Goal: Use online tool/utility: Utilize a website feature to perform a specific function

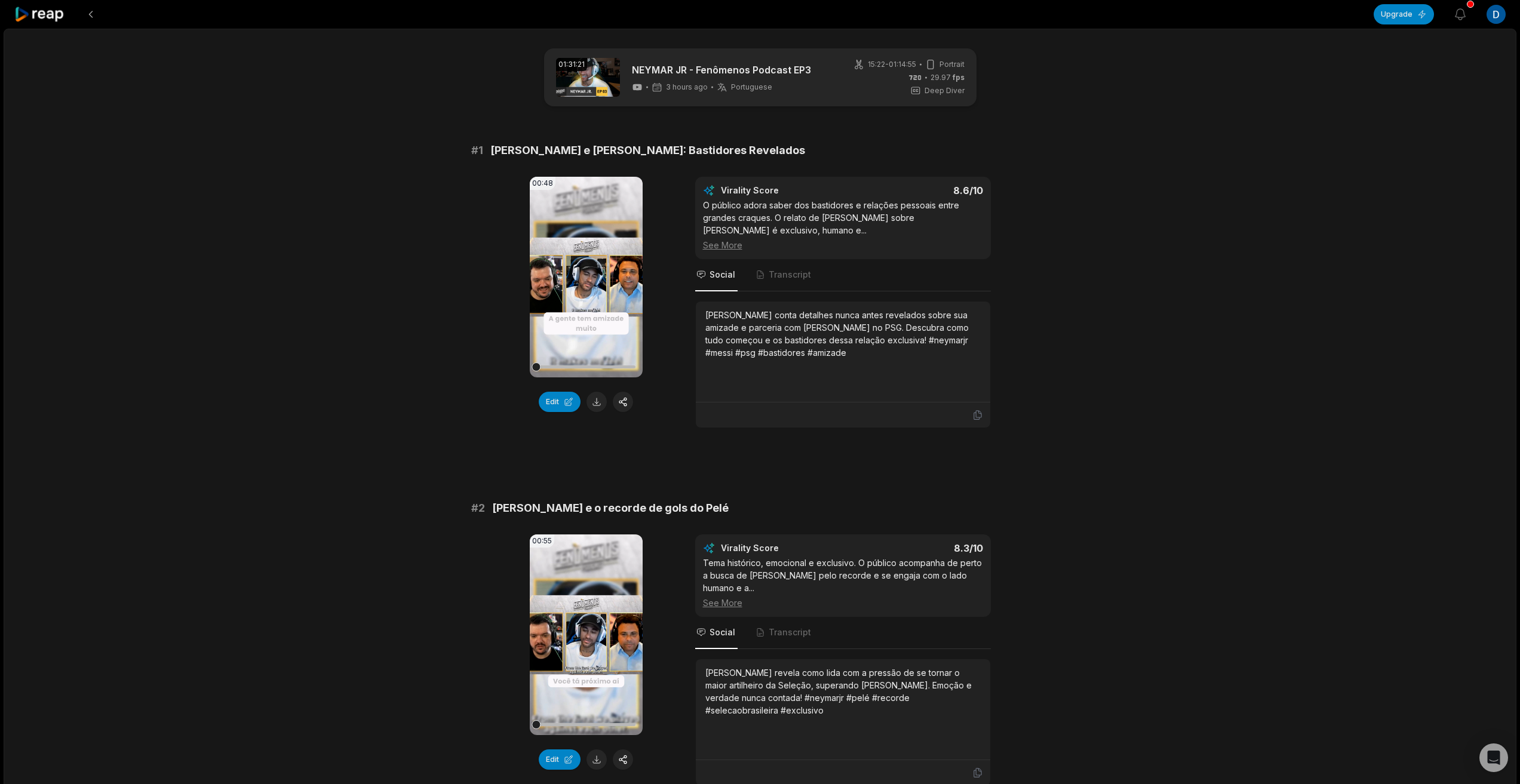
click at [812, 84] on div "01:31:21 [PERSON_NAME] - Fenômenos Podcast EP3 3 hours ago Portuguese pt 15:22 …" at bounding box center [760, 77] width 432 height 58
click at [643, 69] on link "NEYMAR JR - Fenômenos Podcast EP3" at bounding box center [722, 69] width 179 height 14
click at [553, 401] on button "Edit" at bounding box center [559, 402] width 42 height 20
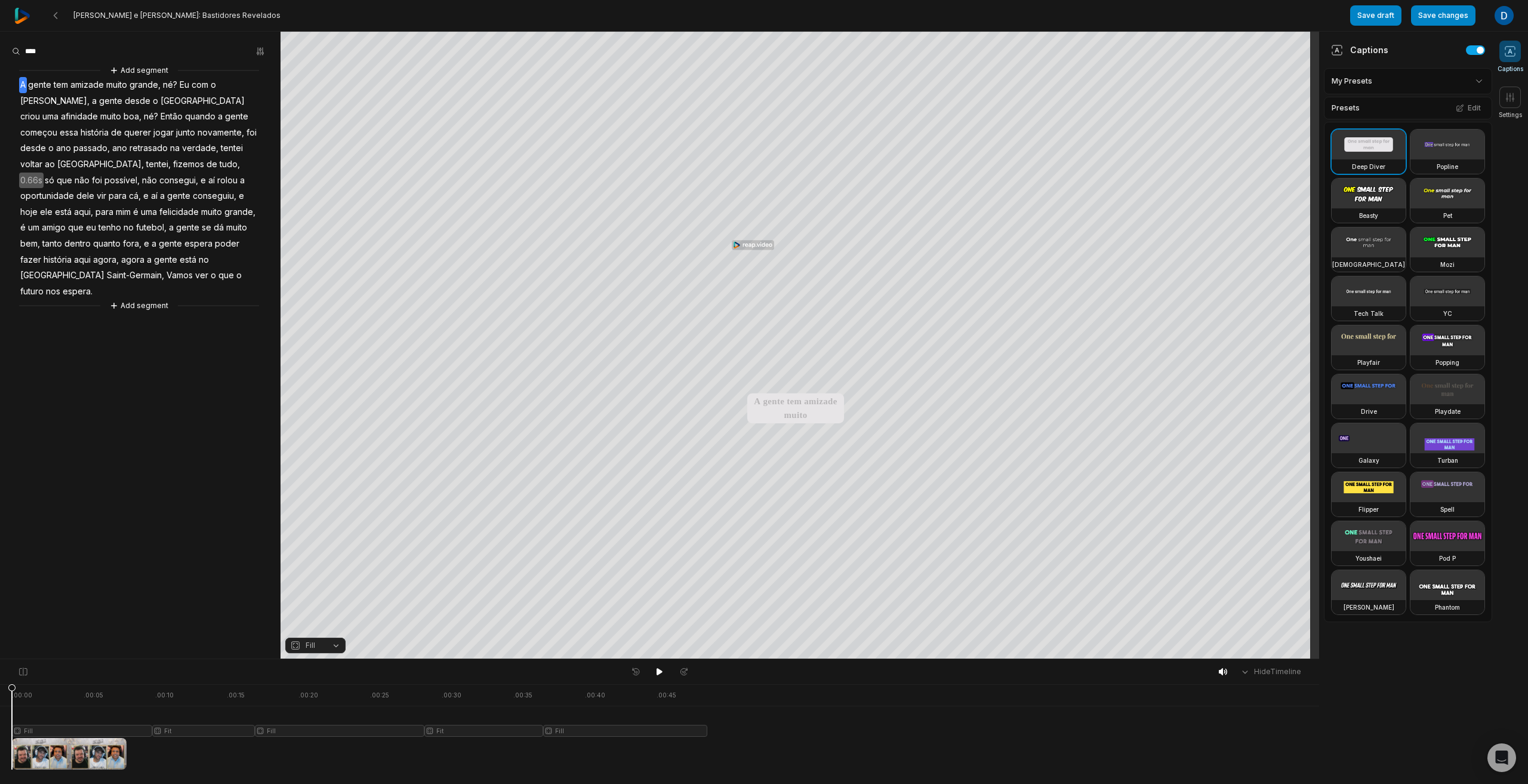
click at [1360, 190] on video at bounding box center [1368, 194] width 74 height 30
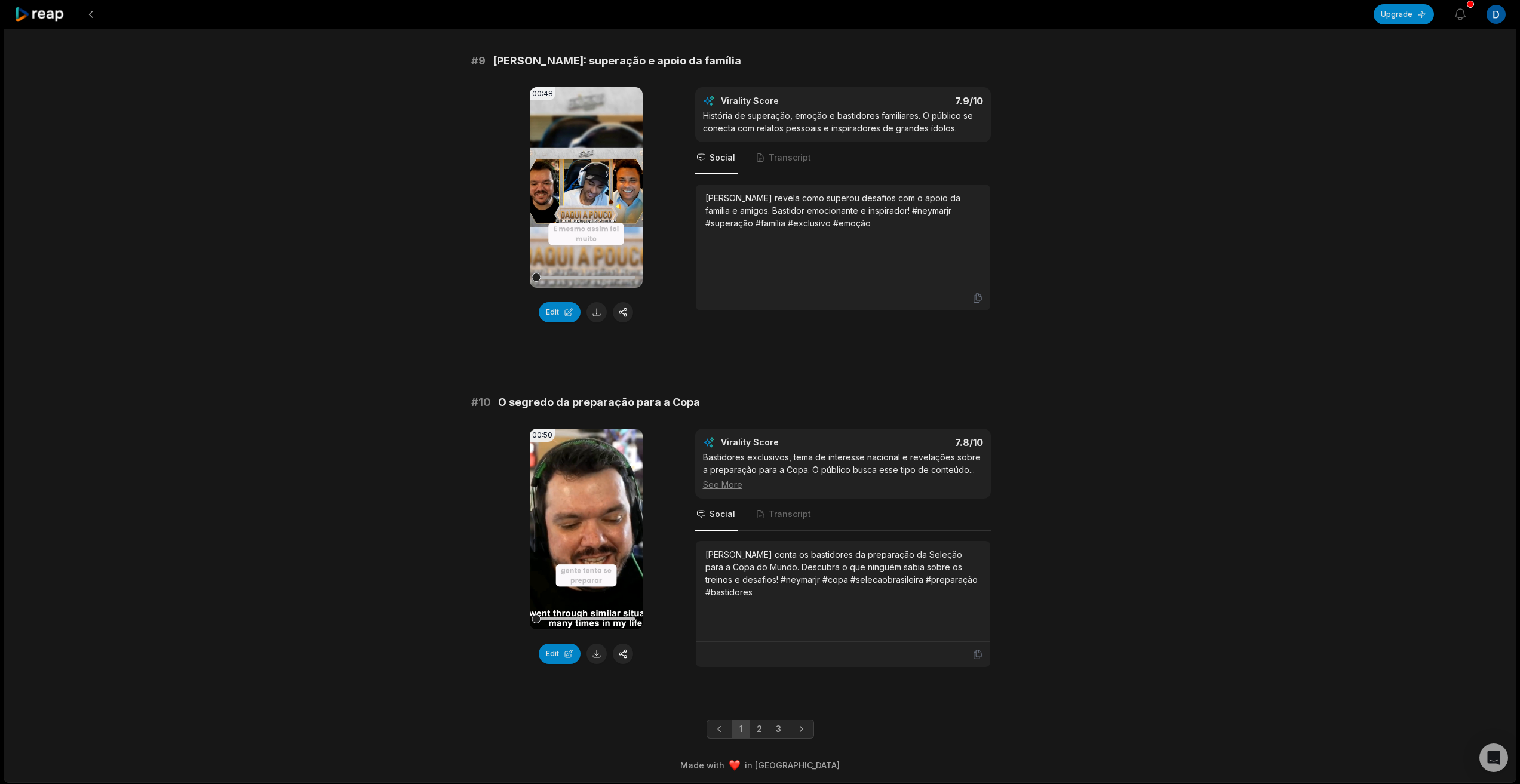
scroll to position [2923, 0]
drag, startPoint x: 303, startPoint y: 370, endPoint x: 319, endPoint y: 343, distance: 31.4
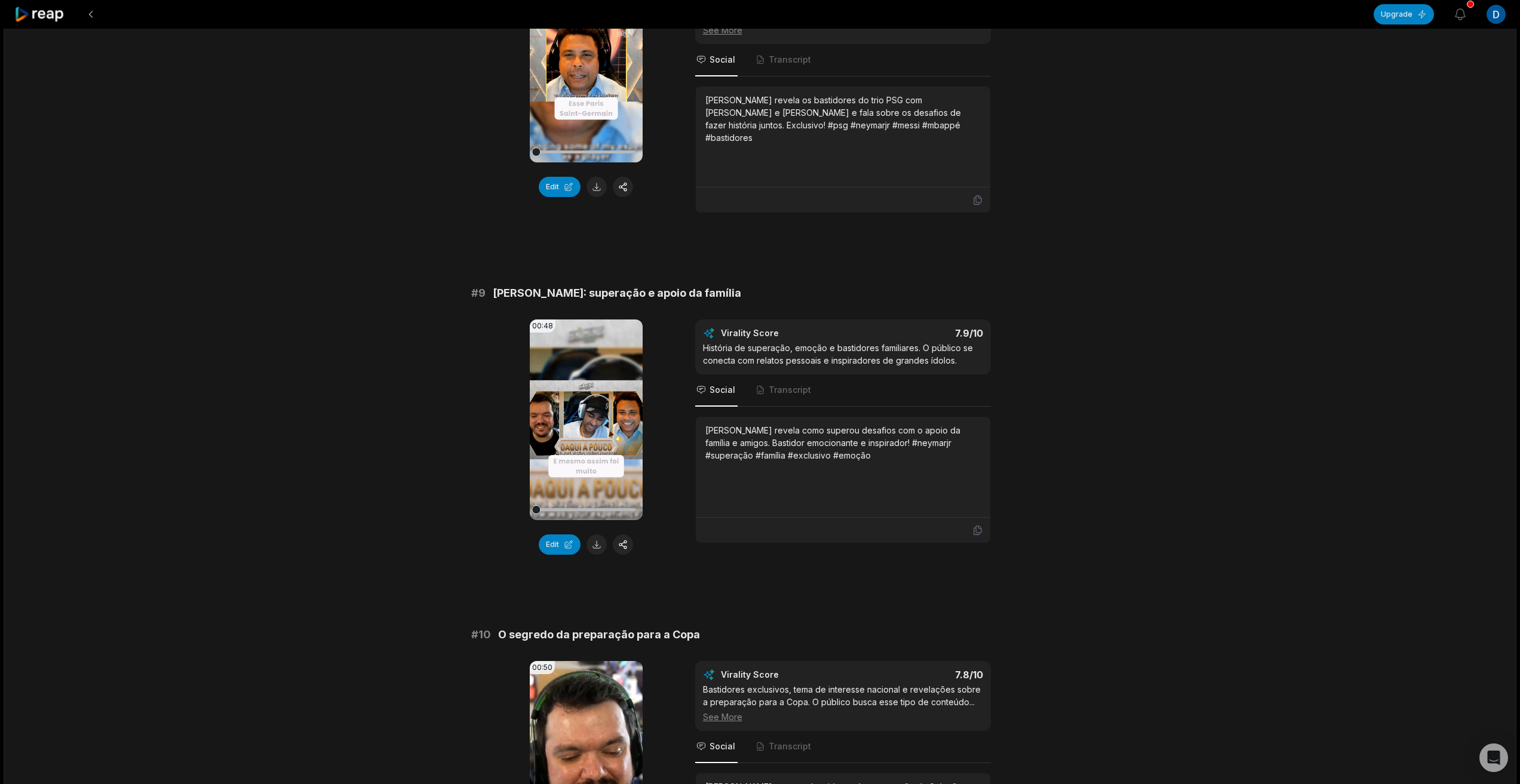
scroll to position [0, 0]
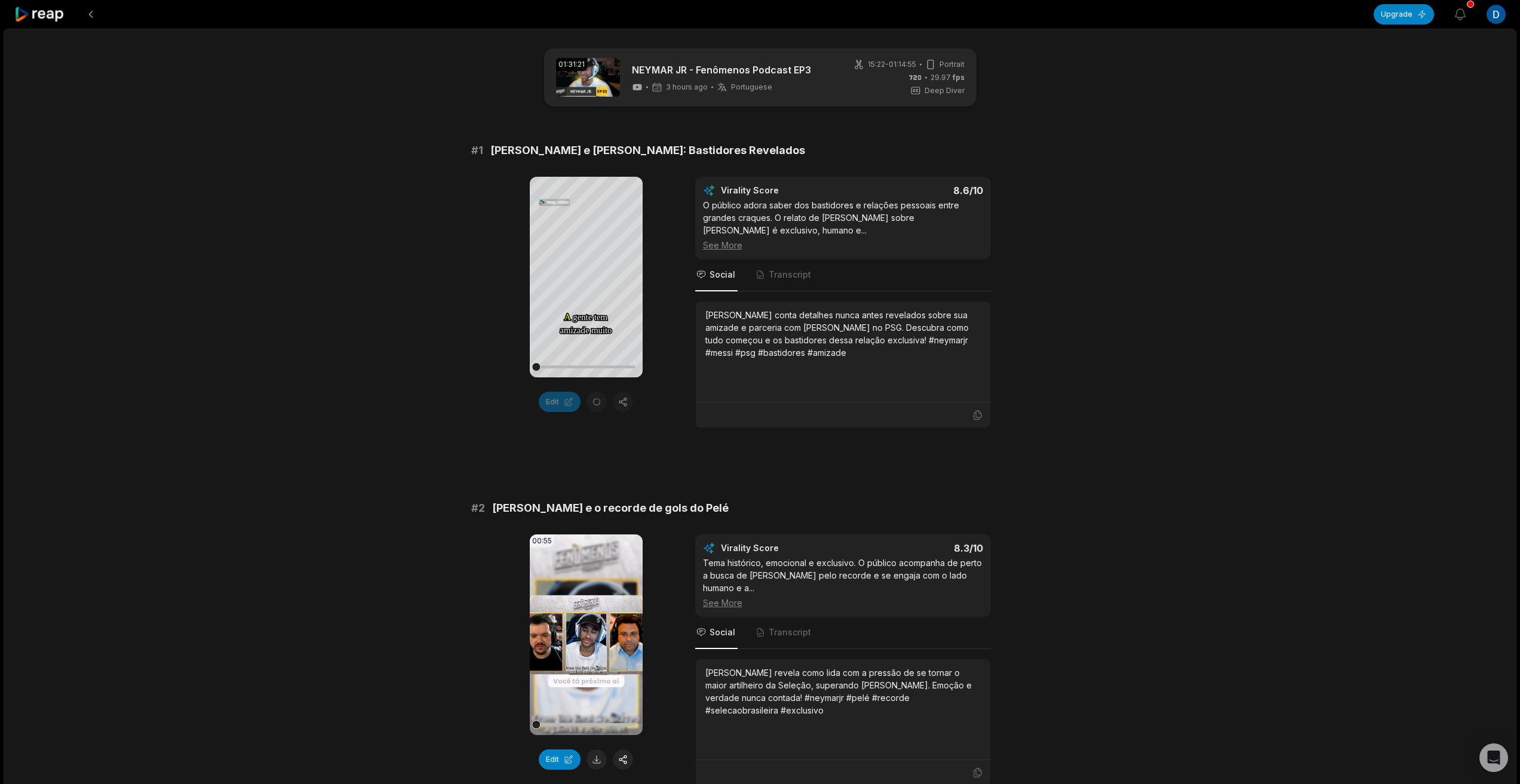
drag, startPoint x: 381, startPoint y: 543, endPoint x: 349, endPoint y: 205, distance: 339.5
click at [598, 402] on div "Edit" at bounding box center [586, 402] width 113 height 20
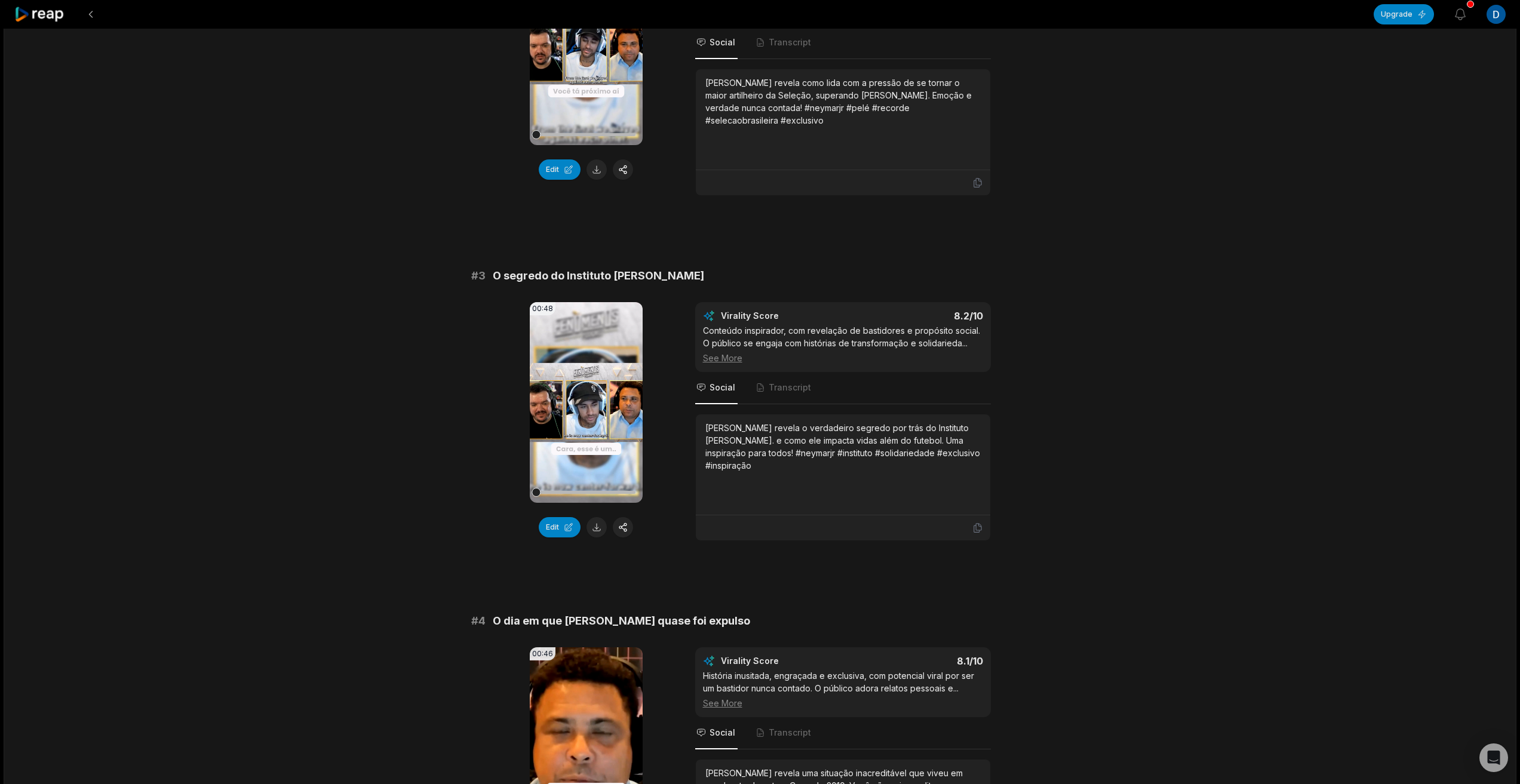
scroll to position [776, 0]
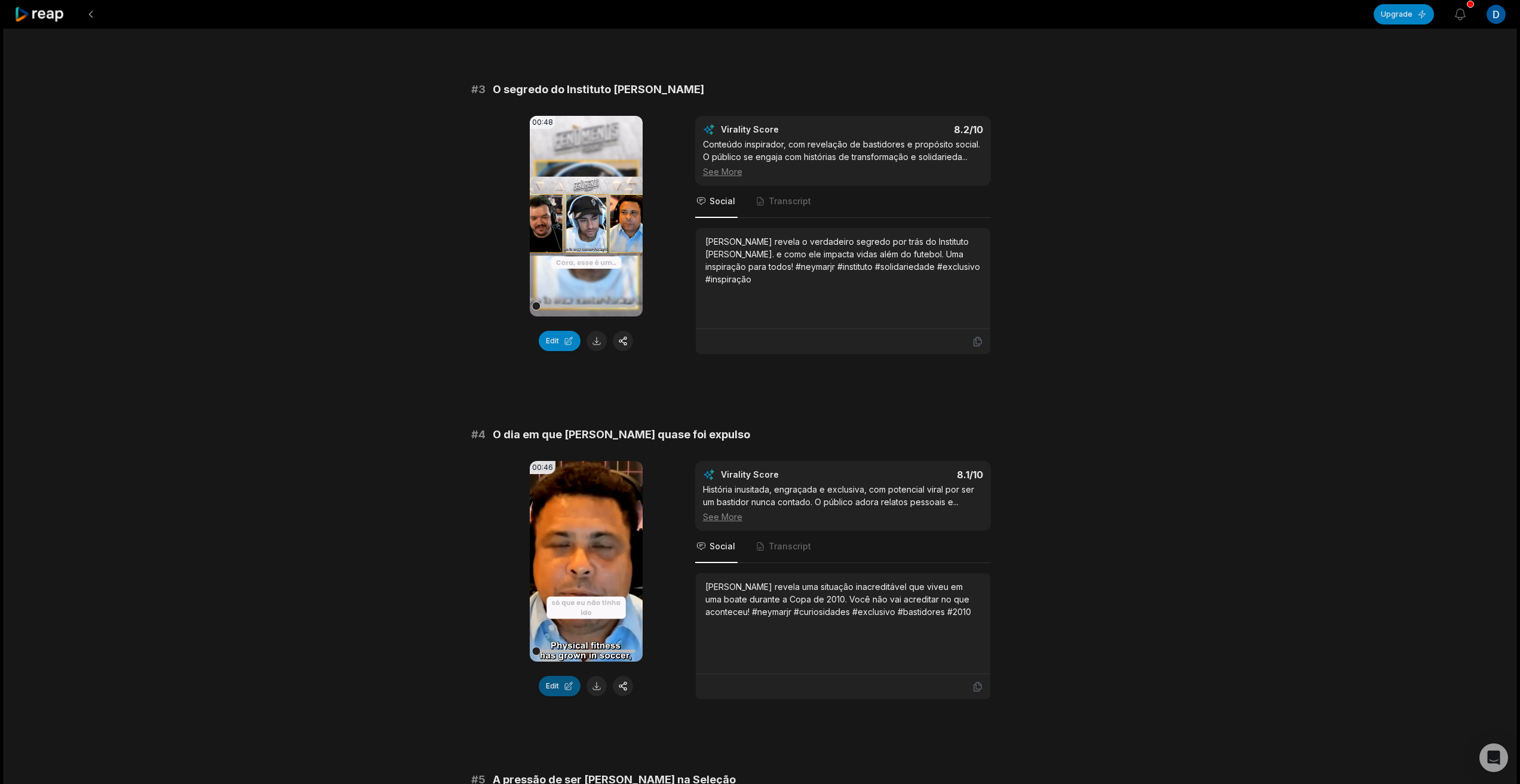
click at [559, 691] on button "Edit" at bounding box center [559, 686] width 42 height 20
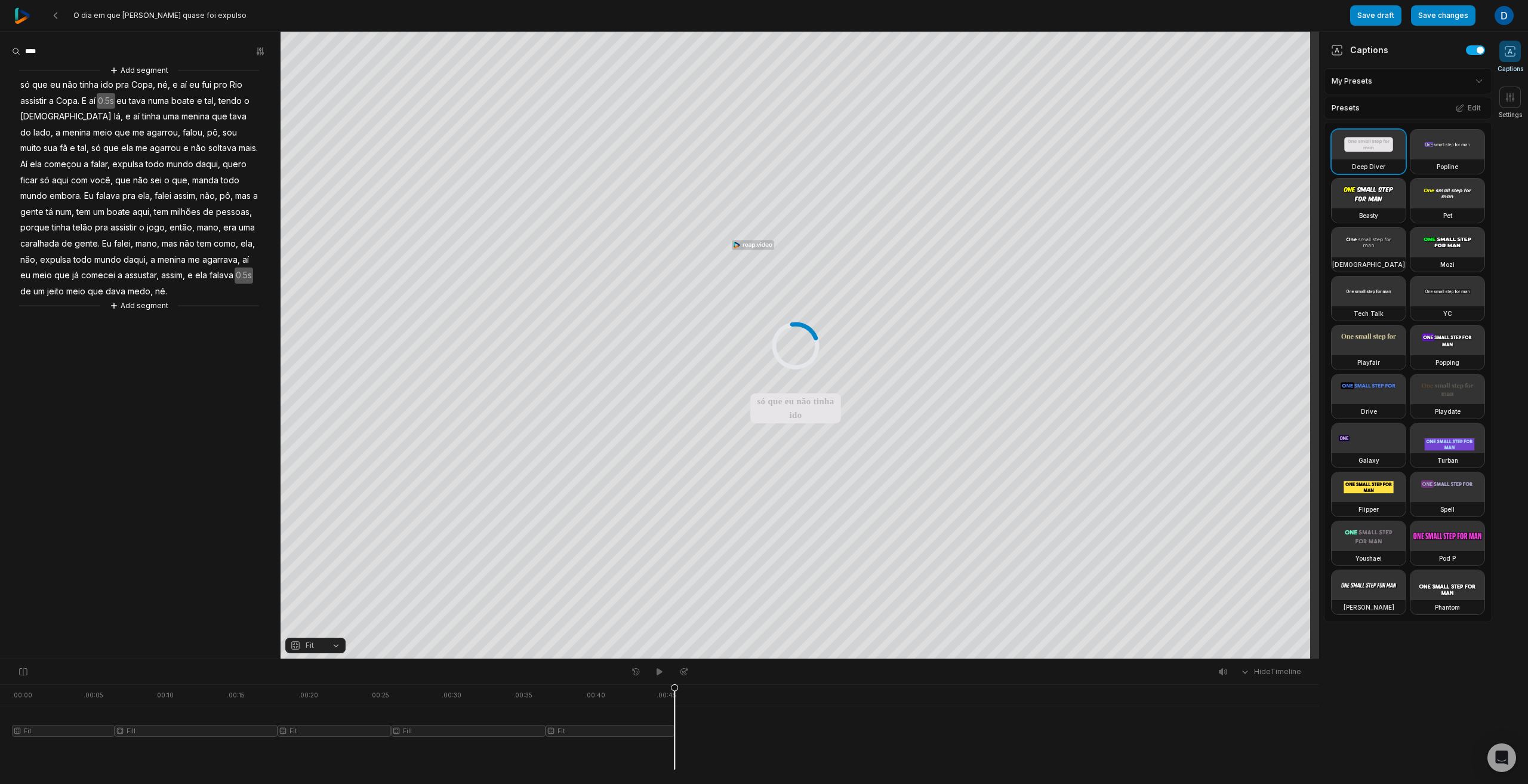
click at [1367, 195] on video at bounding box center [1368, 194] width 74 height 30
